Goal: Information Seeking & Learning: Get advice/opinions

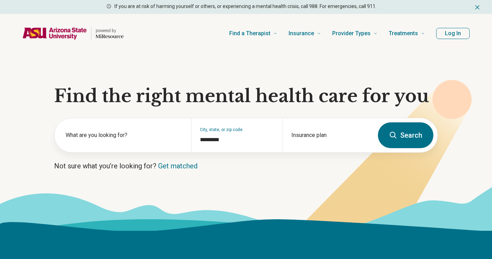
type input "*********"
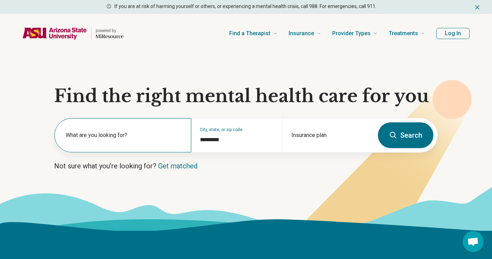
click at [140, 134] on label "What are you looking for?" at bounding box center [124, 135] width 117 height 8
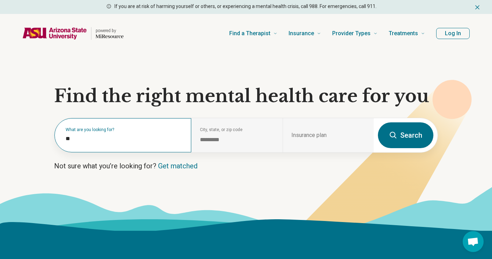
click at [137, 132] on label "What are you looking for?" at bounding box center [124, 130] width 117 height 4
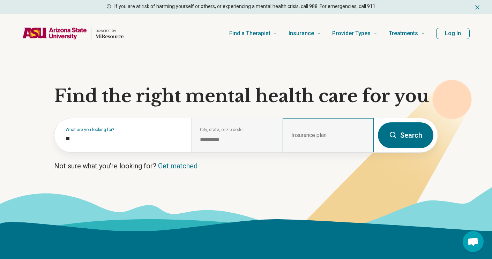
click at [327, 136] on div "Insurance plan" at bounding box center [328, 135] width 91 height 34
click at [312, 136] on div "Insurance plan" at bounding box center [328, 135] width 91 height 34
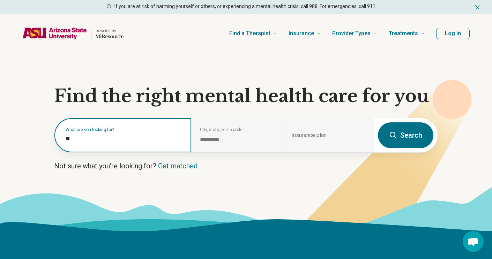
click at [139, 139] on input "**" at bounding box center [124, 139] width 117 height 8
type input "*"
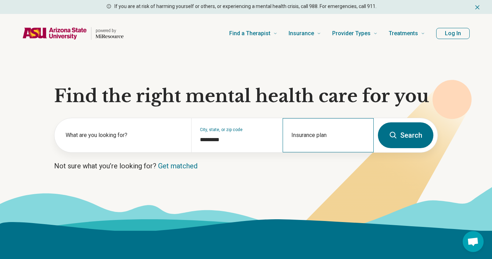
click at [316, 135] on div "Insurance plan" at bounding box center [328, 135] width 91 height 34
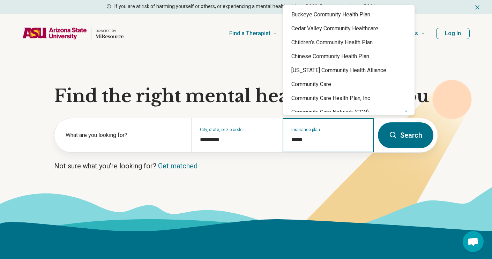
type input "******"
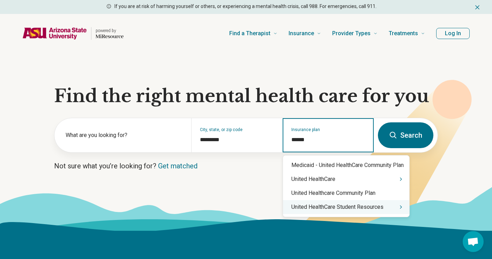
click at [368, 209] on div "United HealthCare Student Resources" at bounding box center [346, 207] width 126 height 14
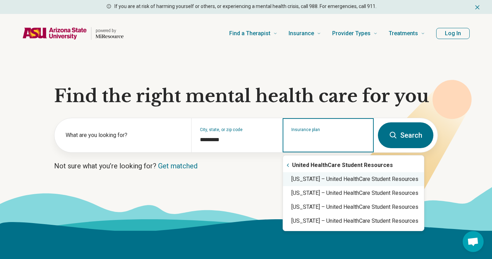
click at [356, 184] on div "Arizona – United HealthCare Student Resources" at bounding box center [353, 179] width 141 height 14
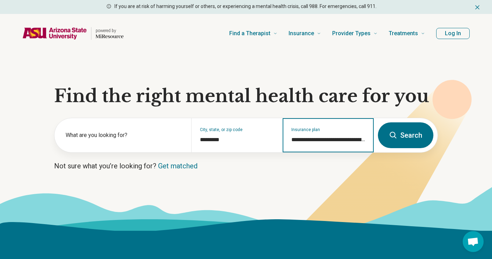
type input "**********"
click at [400, 140] on button "Search" at bounding box center [405, 136] width 55 height 26
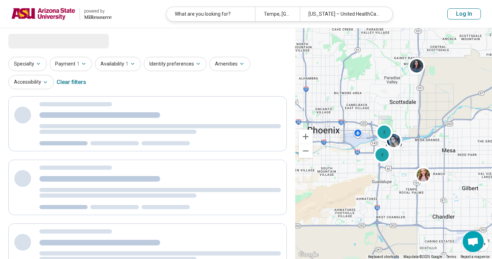
select select "***"
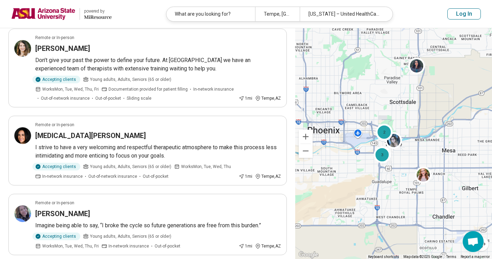
scroll to position [535, 0]
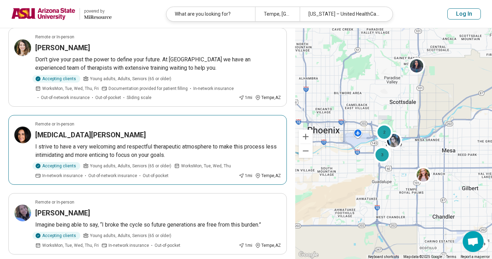
click at [79, 154] on p "I strive to have a very welcoming and respectful therapeutic atmosphere to make…" at bounding box center [158, 151] width 246 height 17
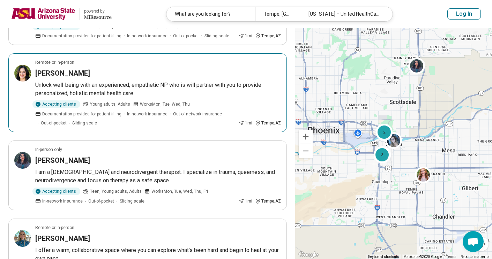
scroll to position [0, 0]
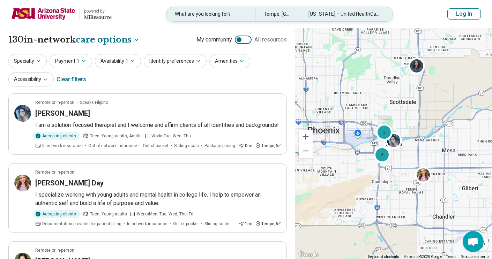
click at [203, 17] on div "What are you looking for?" at bounding box center [210, 14] width 89 height 14
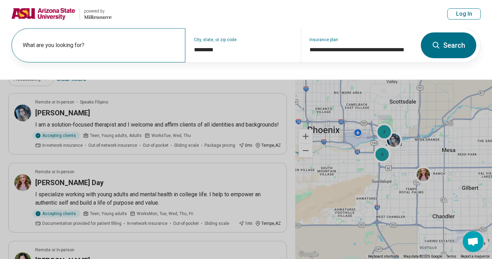
click at [119, 49] on label "What are you looking for?" at bounding box center [100, 45] width 154 height 8
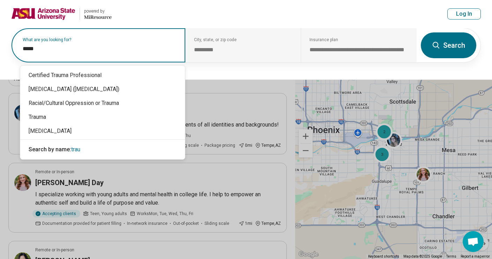
type input "******"
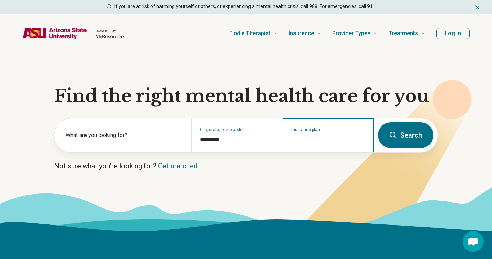
click at [302, 137] on input "Insurance plan" at bounding box center [328, 140] width 74 height 8
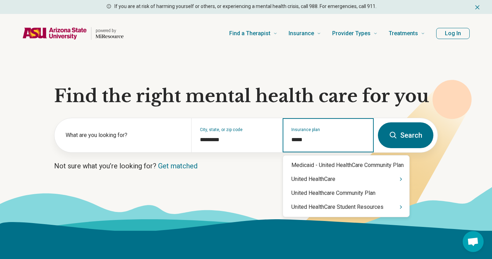
type input "******"
click at [342, 208] on div "United HealthCare Student Resources" at bounding box center [346, 207] width 126 height 14
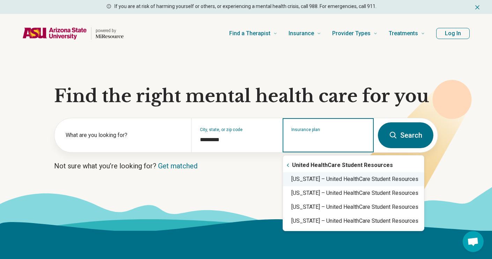
click at [305, 180] on div "Arizona – United HealthCare Student Resources" at bounding box center [353, 179] width 141 height 14
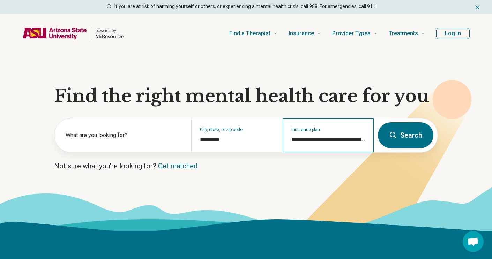
type input "**********"
click at [402, 138] on button "Search" at bounding box center [405, 136] width 55 height 26
select select "***"
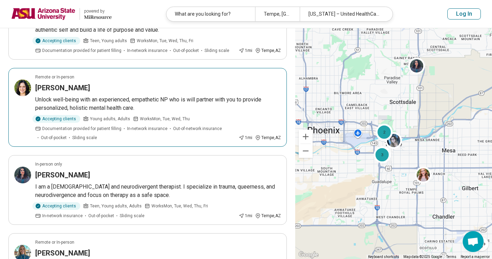
scroll to position [176, 0]
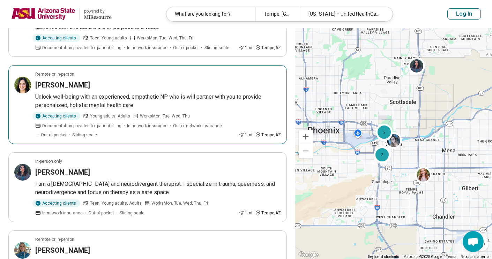
click at [126, 104] on p "Unlock well-being with an experienced, empathetic NP who is will partner with y…" at bounding box center [158, 101] width 246 height 17
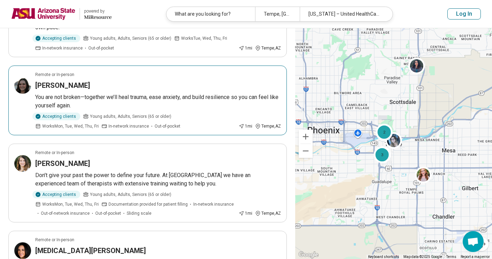
scroll to position [421, 0]
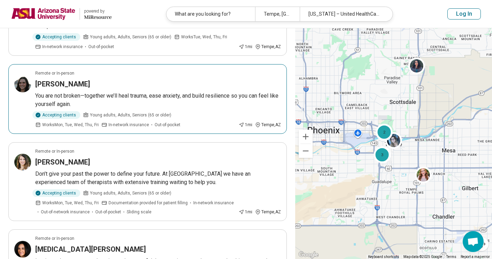
click at [90, 89] on h3 "Isabel Jaurequi-Maestas" at bounding box center [62, 84] width 55 height 10
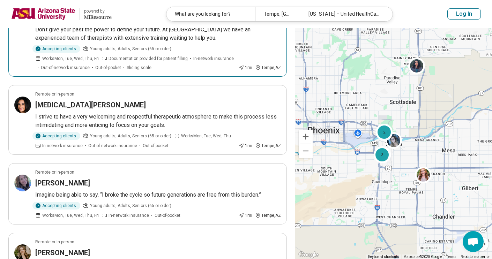
scroll to position [568, 0]
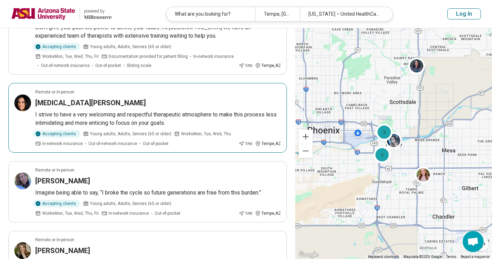
click at [111, 108] on div "Yasmin Kazemi" at bounding box center [158, 103] width 246 height 10
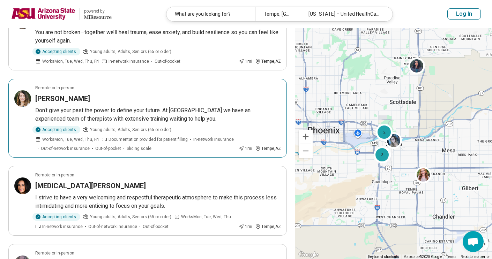
scroll to position [487, 0]
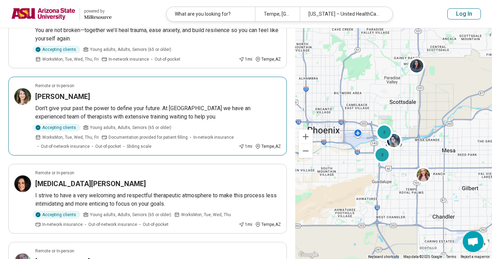
click at [84, 102] on h3 "Katherine Kandaris-Weiner" at bounding box center [62, 97] width 55 height 10
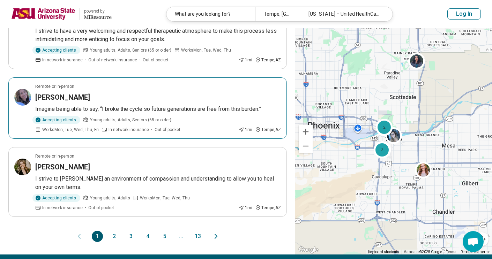
scroll to position [651, 0]
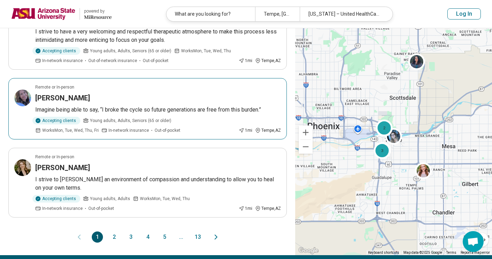
click at [69, 103] on h3 "Kelly Hopkins" at bounding box center [62, 98] width 55 height 10
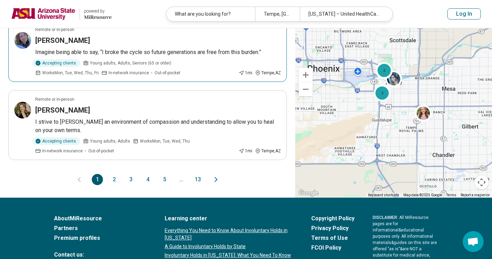
scroll to position [707, 0]
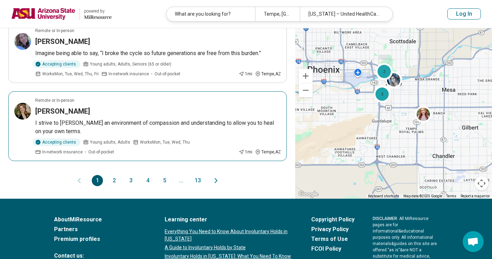
click at [96, 116] on div "Ashtyn Bernard" at bounding box center [158, 111] width 246 height 10
click at [113, 186] on button "2" at bounding box center [114, 180] width 11 height 11
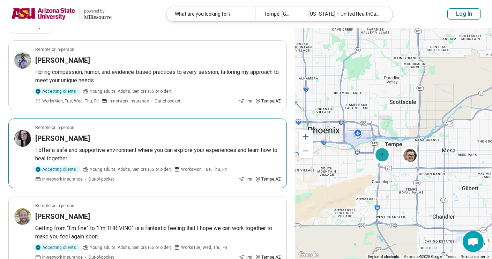
scroll to position [53, 0]
click at [85, 143] on article "Remote or In-person Jessica Lowrance I offer a safe and supportive environment …" at bounding box center [147, 153] width 279 height 70
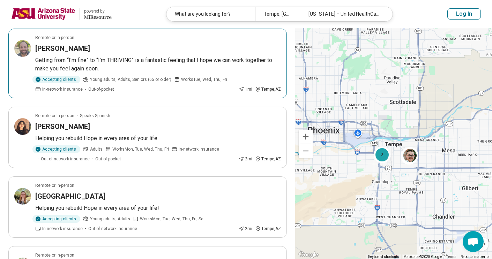
scroll to position [222, 0]
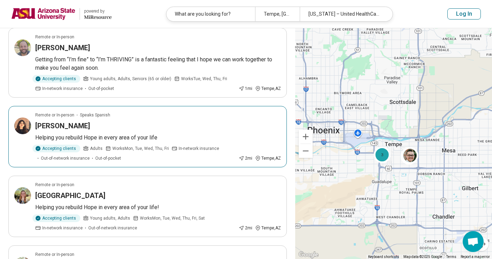
click at [64, 127] on h3 "Patricia Berry" at bounding box center [62, 126] width 55 height 10
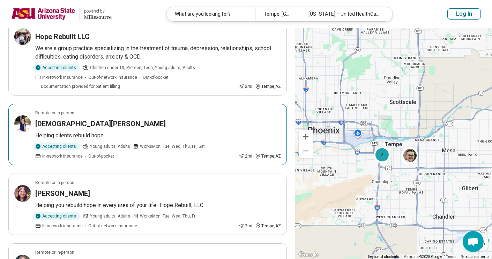
scroll to position [465, 0]
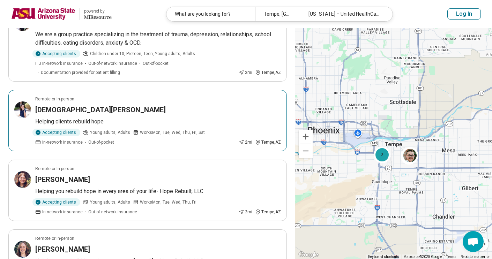
click at [76, 111] on h3 "Kristen Zollars" at bounding box center [100, 110] width 131 height 10
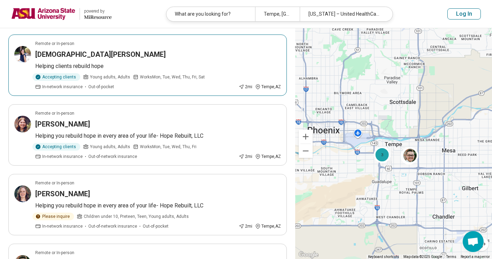
scroll to position [521, 0]
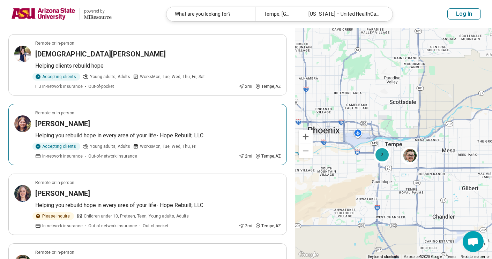
click at [71, 117] on article "Remote or In-person Kari Savoie Helping you rebuild hope in every area of your …" at bounding box center [147, 134] width 279 height 61
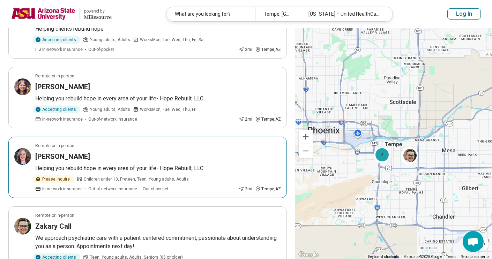
scroll to position [560, 0]
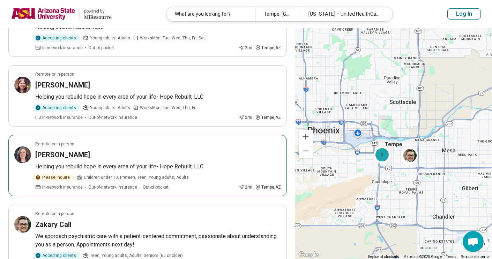
click at [122, 150] on div "Victoria Conrey" at bounding box center [158, 155] width 246 height 10
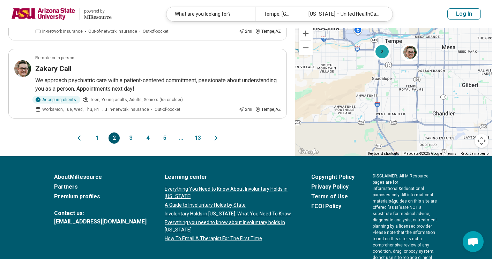
scroll to position [715, 0]
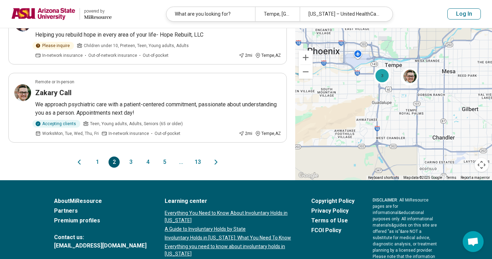
click at [132, 157] on button "3" at bounding box center [130, 162] width 11 height 11
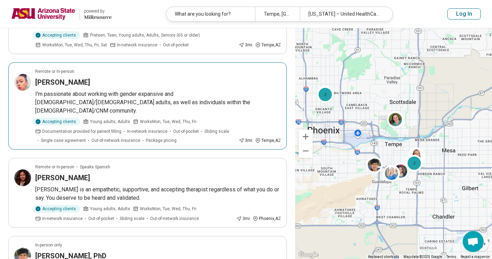
scroll to position [426, 0]
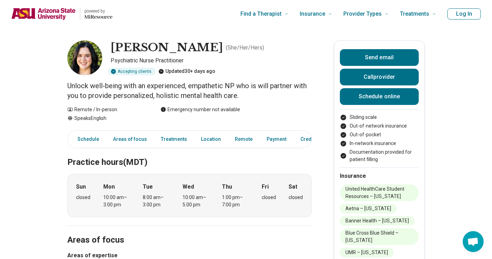
drag, startPoint x: 224, startPoint y: 86, endPoint x: 239, endPoint y: 88, distance: 14.9
click at [239, 88] on p "Unlock well-being with an experienced, empathetic NP who is will partner with y…" at bounding box center [189, 91] width 244 height 20
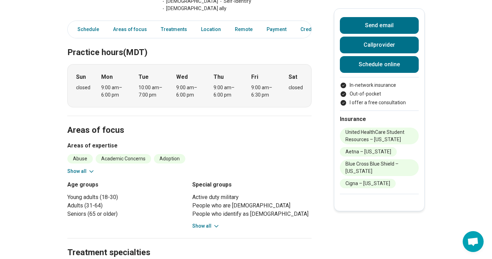
scroll to position [203, 0]
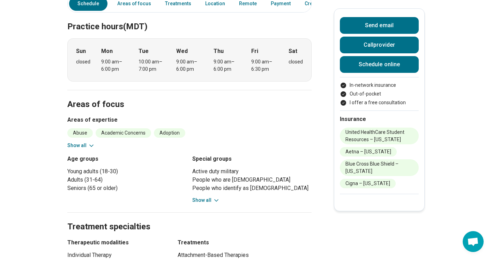
click at [81, 142] on button "Show all" at bounding box center [81, 145] width 28 height 7
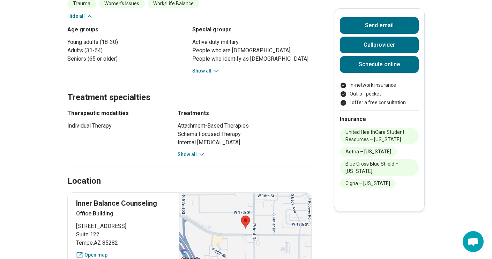
scroll to position [504, 0]
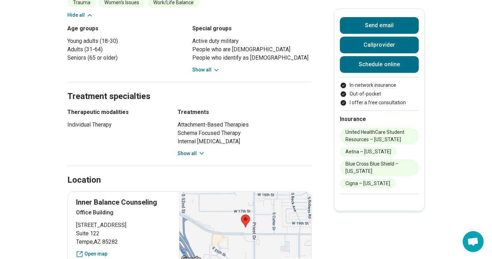
click at [180, 150] on button "Show all" at bounding box center [192, 153] width 28 height 7
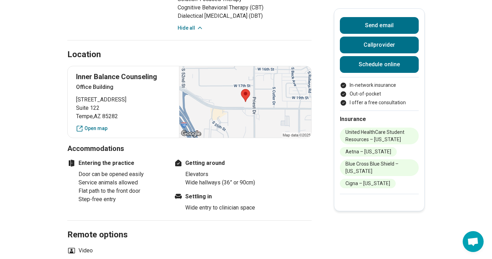
scroll to position [713, 0]
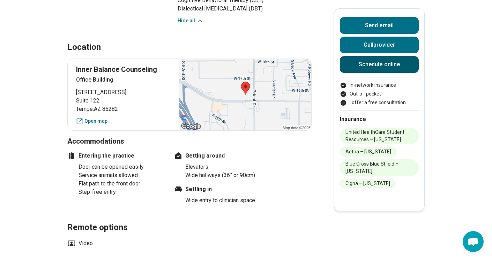
click at [391, 64] on link "Schedule online" at bounding box center [379, 64] width 79 height 17
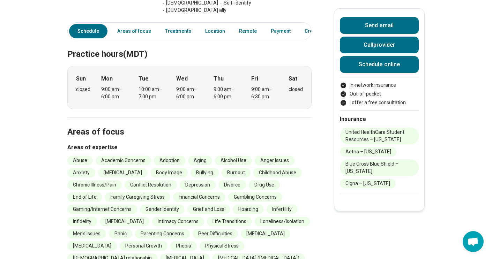
scroll to position [0, 0]
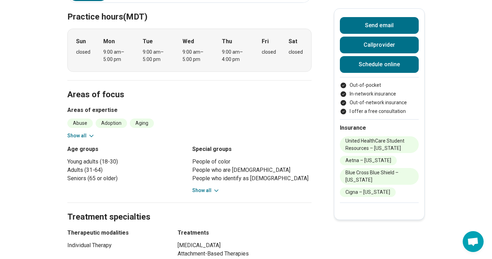
scroll to position [245, 0]
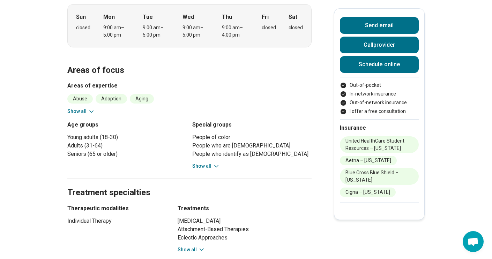
click at [201, 163] on button "Show all" at bounding box center [206, 166] width 28 height 7
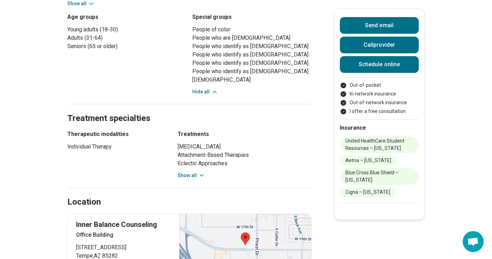
scroll to position [403, 0]
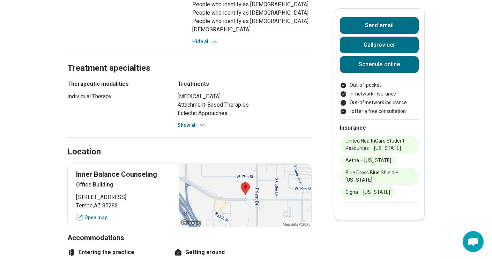
click at [188, 122] on button "Show all" at bounding box center [192, 125] width 28 height 7
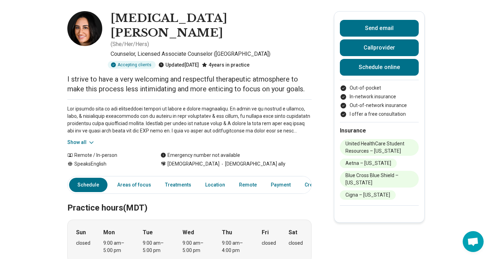
scroll to position [0, 0]
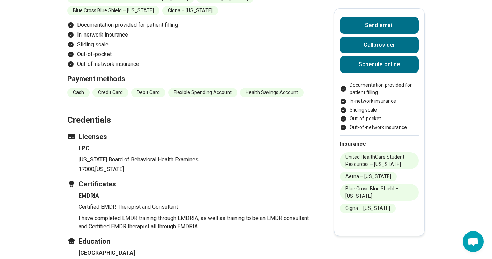
scroll to position [831, 0]
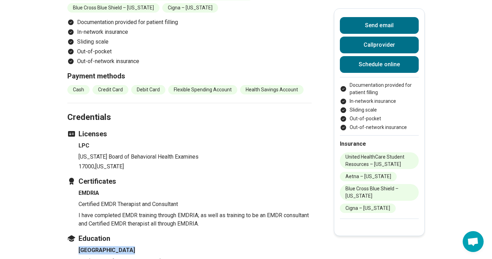
drag, startPoint x: 79, startPoint y: 213, endPoint x: 131, endPoint y: 216, distance: 52.8
click at [131, 246] on h4 "DePaul University" at bounding box center [195, 250] width 233 height 8
copy h4 "DePaul University"
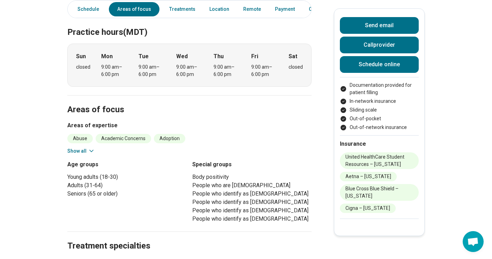
scroll to position [0, 0]
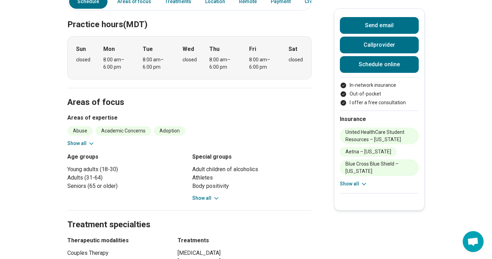
scroll to position [203, 0]
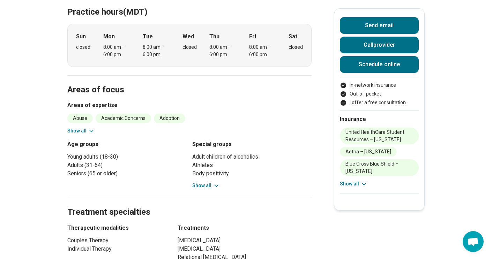
click at [78, 133] on button "Show all" at bounding box center [81, 130] width 28 height 7
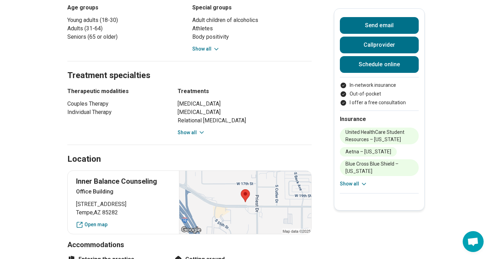
scroll to position [569, 0]
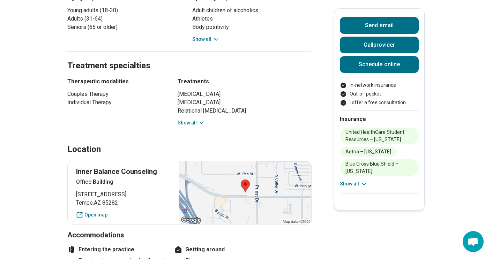
click at [195, 124] on button "Show all" at bounding box center [192, 122] width 28 height 7
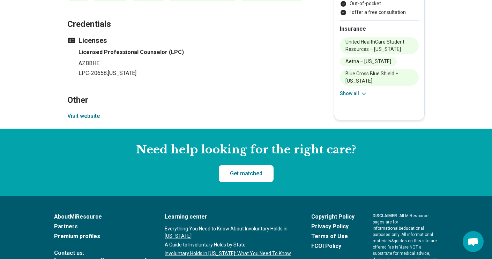
scroll to position [1194, 0]
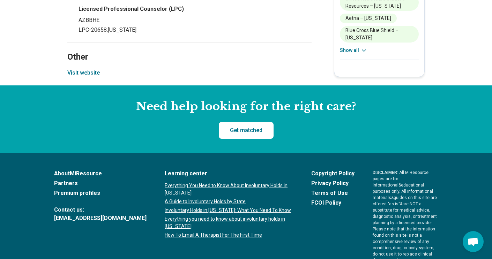
click at [123, 86] on section "Other Visit website" at bounding box center [189, 64] width 244 height 43
click at [91, 77] on button "Visit website" at bounding box center [83, 73] width 32 height 8
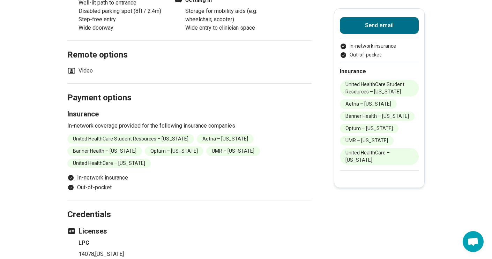
scroll to position [491, 0]
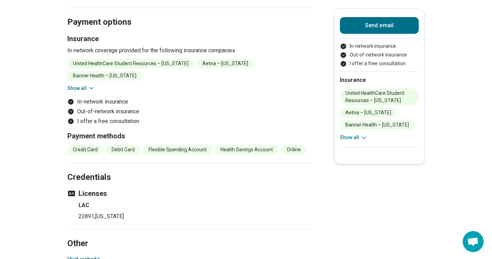
scroll to position [716, 0]
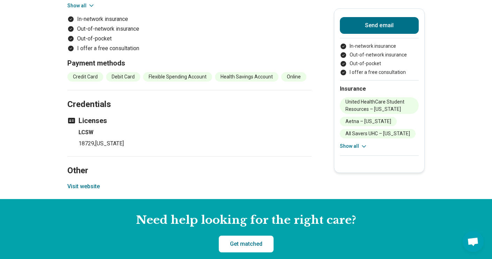
scroll to position [753, 0]
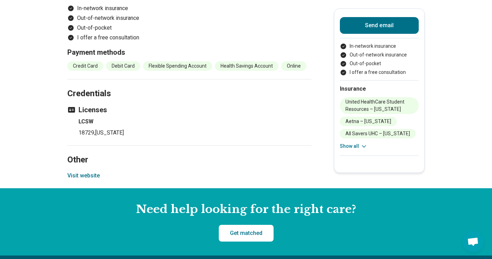
click at [81, 172] on button "Visit website" at bounding box center [83, 176] width 32 height 8
